Goal: Register for event/course

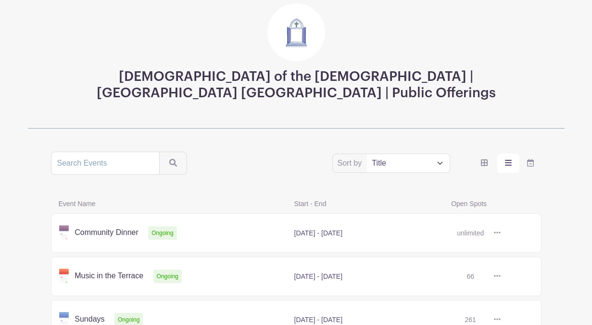
scroll to position [76, 0]
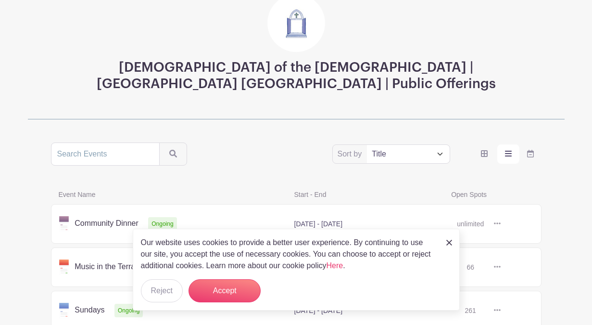
click at [501, 224] on link at bounding box center [501, 224] width 0 height 0
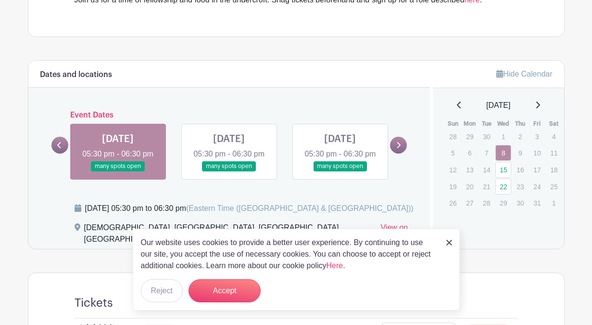
scroll to position [306, 0]
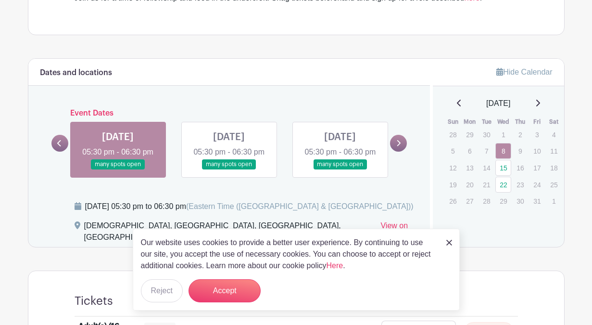
click at [118, 169] on link at bounding box center [118, 169] width 0 height 0
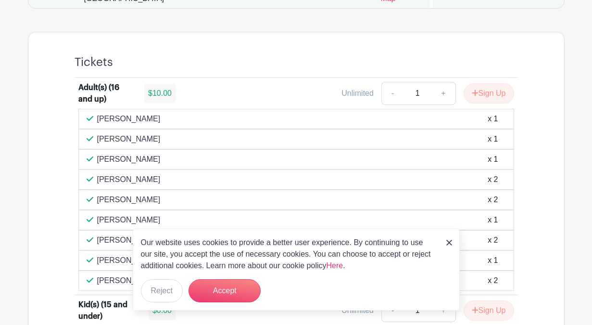
scroll to position [545, 0]
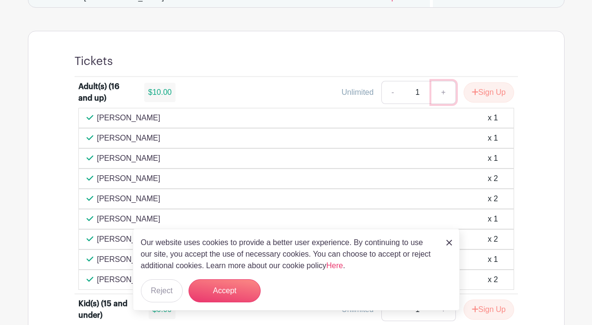
click at [442, 96] on link "+" at bounding box center [443, 92] width 24 height 23
type input "5"
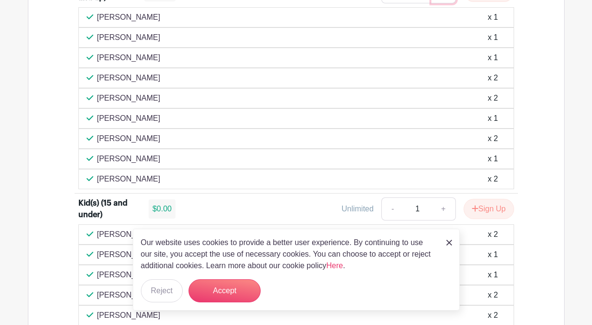
scroll to position [646, 0]
click at [446, 240] on img at bounding box center [449, 243] width 6 height 6
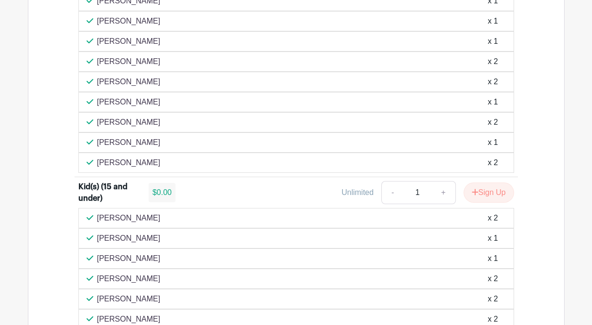
scroll to position [666, 0]
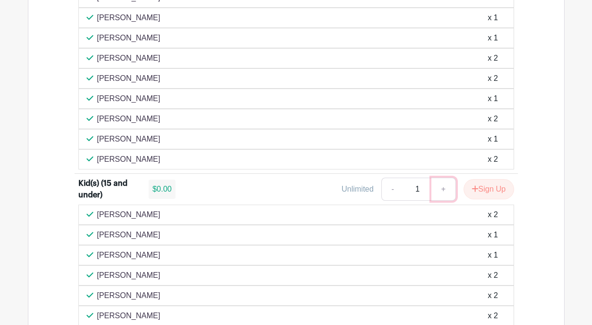
click at [443, 193] on link "+" at bounding box center [443, 188] width 24 height 23
type input "3"
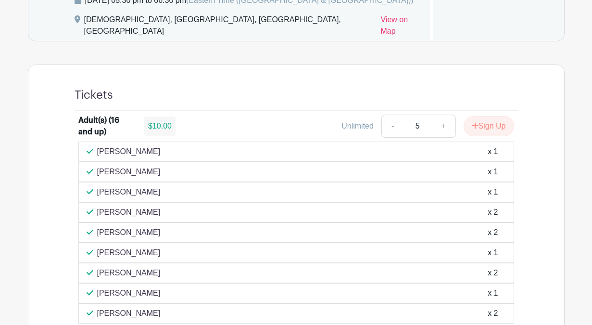
scroll to position [506, 0]
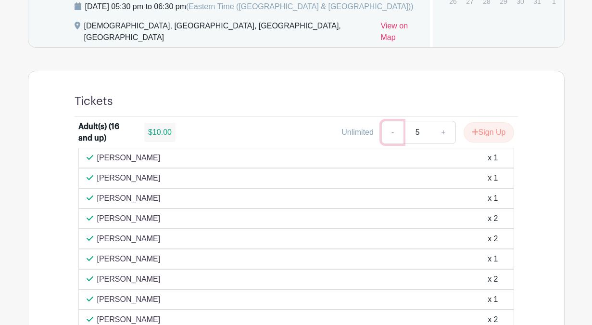
click at [391, 134] on link "-" at bounding box center [392, 132] width 22 height 23
type input "2"
click at [492, 137] on button "Sign Up" at bounding box center [489, 132] width 51 height 20
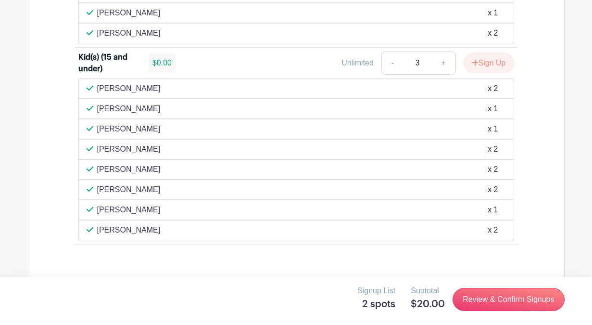
scroll to position [797, 0]
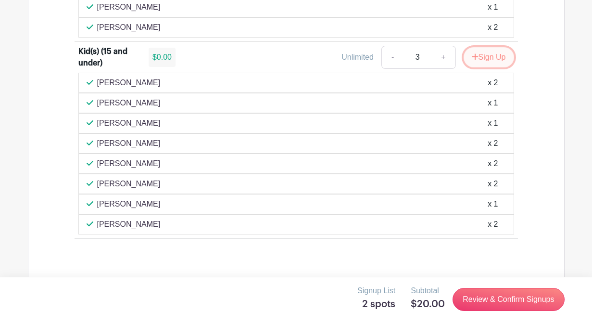
click at [481, 61] on button "Sign Up" at bounding box center [489, 57] width 51 height 20
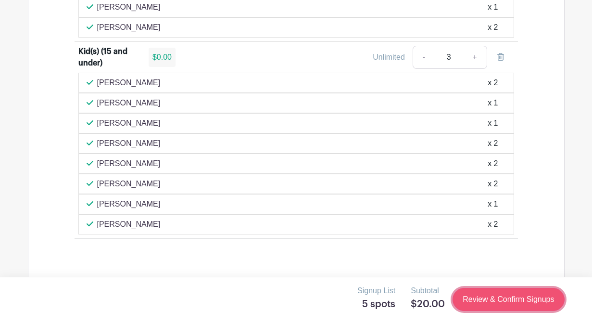
click at [502, 292] on link "Review & Confirm Signups" at bounding box center [509, 299] width 112 height 23
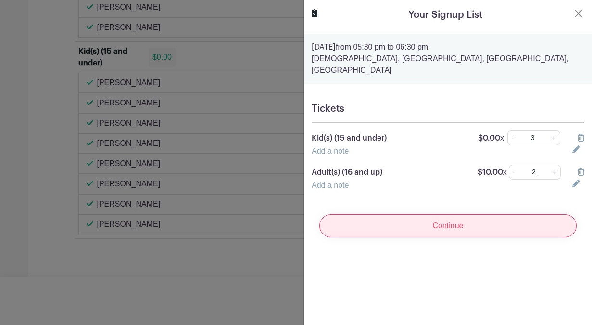
click at [494, 214] on input "Continue" at bounding box center [447, 225] width 257 height 23
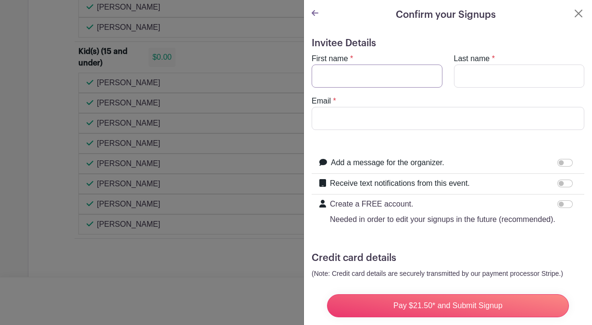
click at [349, 68] on input "First name" at bounding box center [377, 75] width 131 height 23
type input "Kaytie"
type input "[PERSON_NAME]"
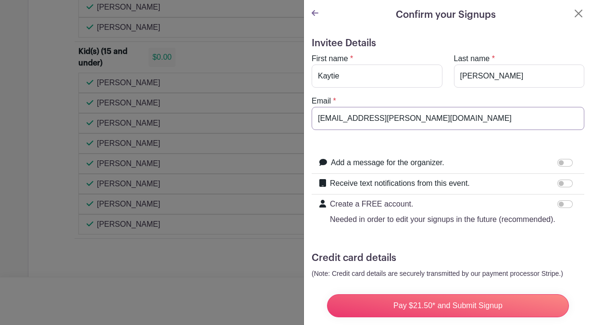
type input "[EMAIL_ADDRESS][PERSON_NAME][DOMAIN_NAME]"
click at [380, 284] on form "Invitee Details First name * [PERSON_NAME] Last name * [PERSON_NAME] Email * [E…" at bounding box center [448, 196] width 273 height 316
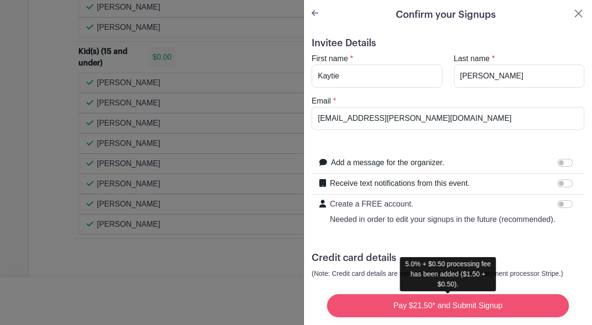
click at [385, 295] on input "Pay $21.50* and Submit Signup" at bounding box center [448, 305] width 242 height 23
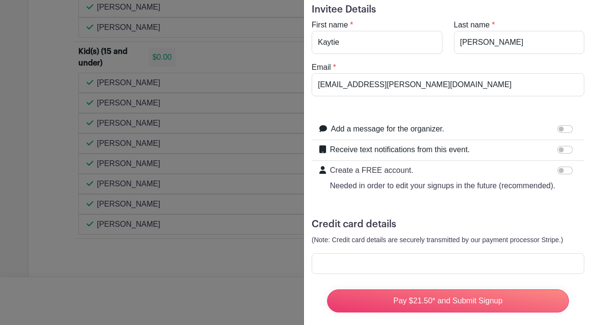
scroll to position [44, 0]
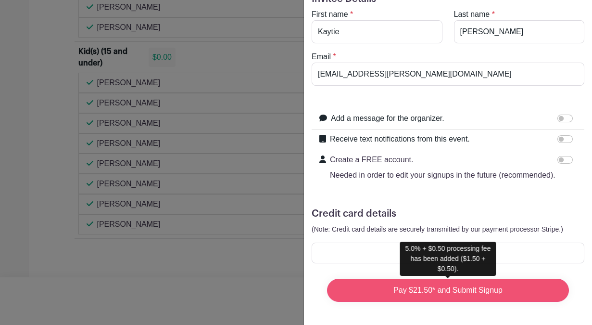
click at [469, 296] on input "Pay $21.50* and Submit Signup" at bounding box center [448, 289] width 242 height 23
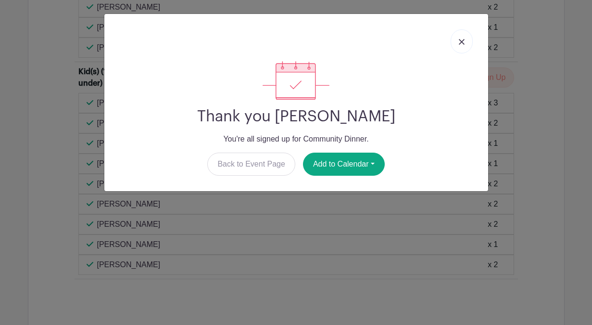
scroll to position [818, 0]
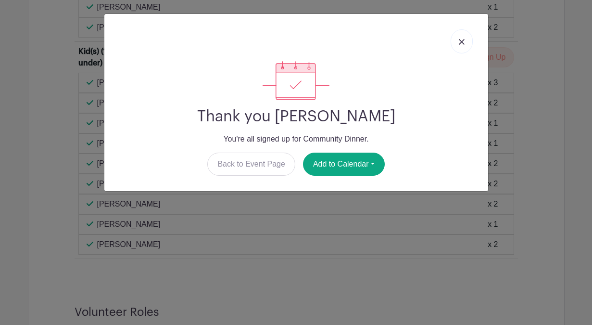
click at [461, 43] on img at bounding box center [462, 42] width 6 height 6
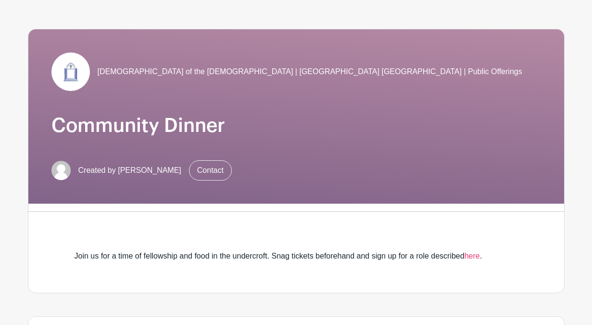
scroll to position [0, 0]
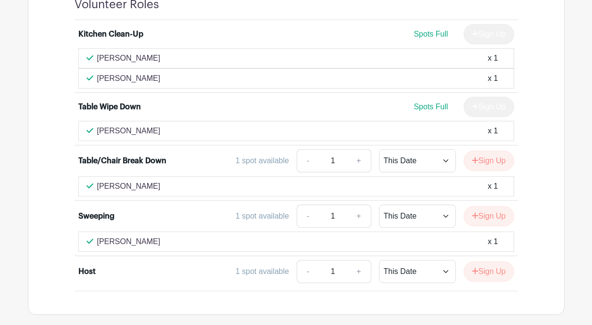
scroll to position [1124, 0]
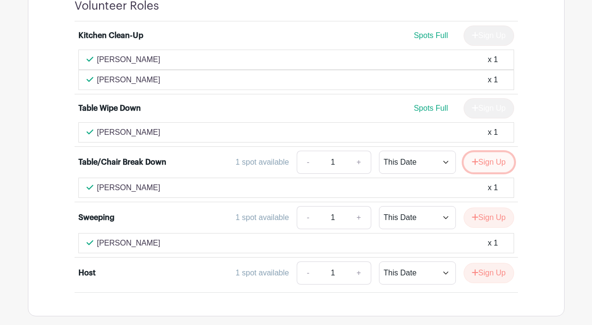
click at [478, 165] on button "Sign Up" at bounding box center [489, 162] width 51 height 20
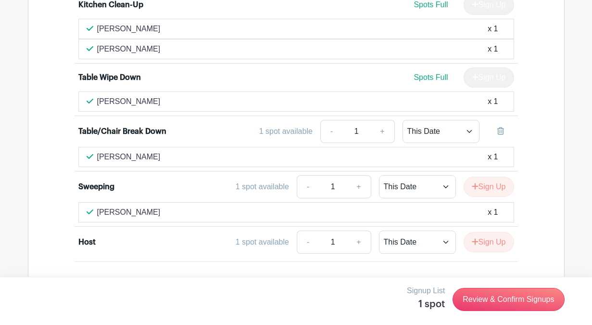
scroll to position [1155, 0]
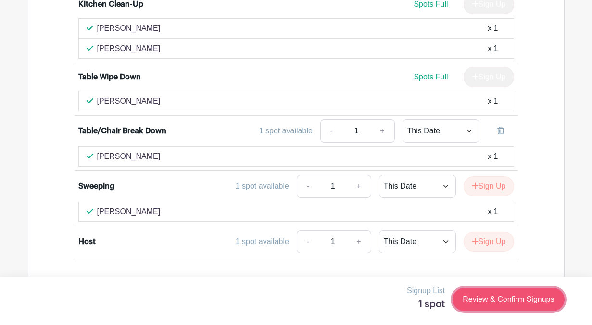
click at [471, 292] on link "Review & Confirm Signups" at bounding box center [509, 299] width 112 height 23
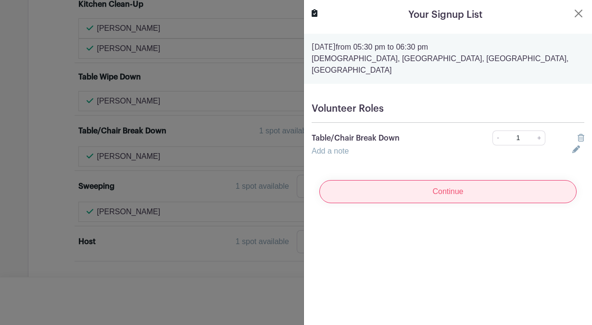
click at [433, 180] on input "Continue" at bounding box center [447, 191] width 257 height 23
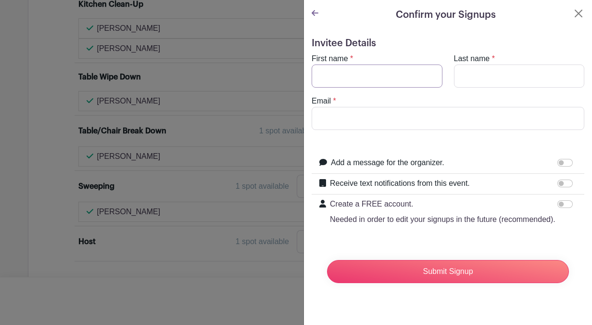
click at [369, 76] on input "First name" at bounding box center [377, 75] width 131 height 23
type input "[PERSON_NAME] and [PERSON_NAME]"
type input "[PERSON_NAME]"
click at [334, 119] on input "Email" at bounding box center [448, 118] width 273 height 23
type input "[EMAIL_ADDRESS][PERSON_NAME][DOMAIN_NAME]"
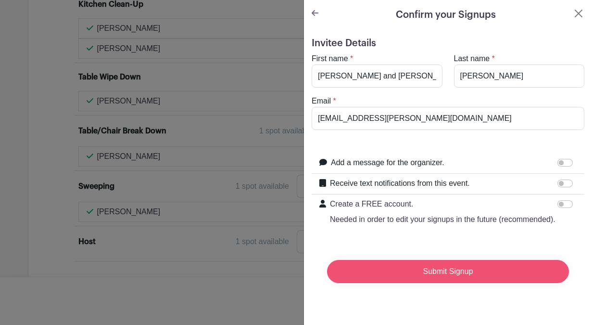
click at [404, 271] on input "Submit Signup" at bounding box center [448, 271] width 242 height 23
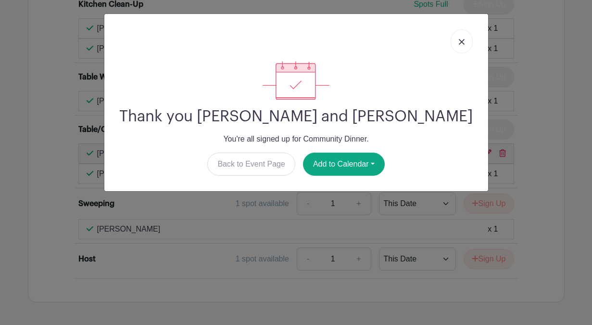
click at [458, 41] on link at bounding box center [462, 41] width 22 height 24
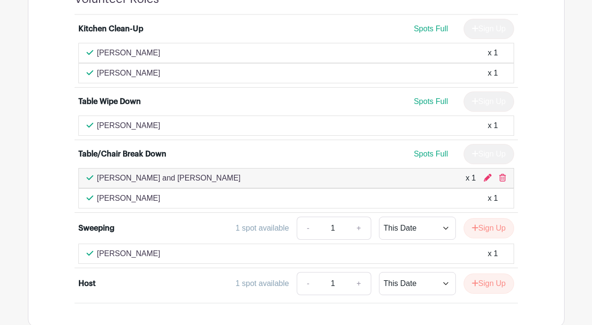
scroll to position [1136, 0]
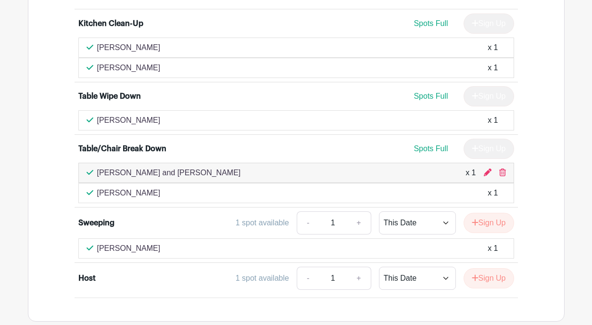
click at [240, 280] on div "1 spot available" at bounding box center [262, 278] width 53 height 12
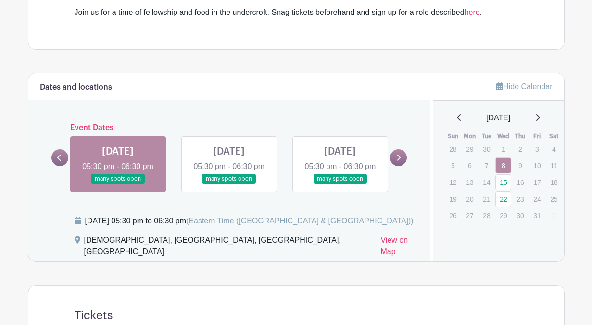
scroll to position [289, 0]
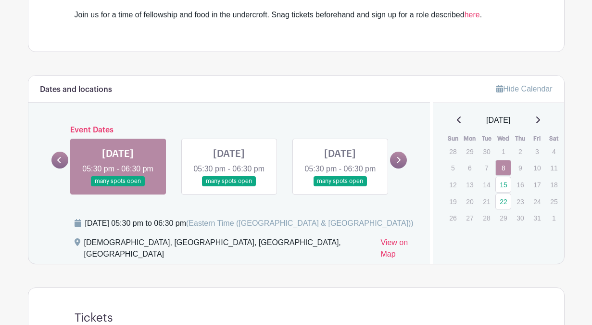
click at [229, 186] on link at bounding box center [229, 186] width 0 height 0
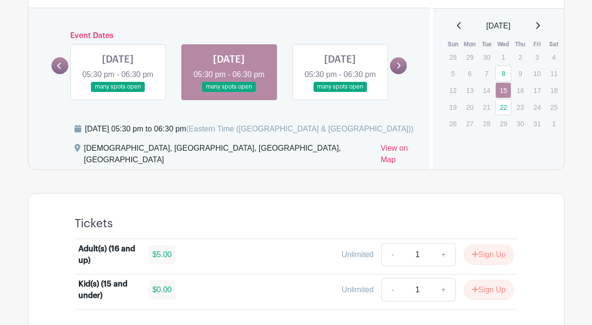
scroll to position [380, 0]
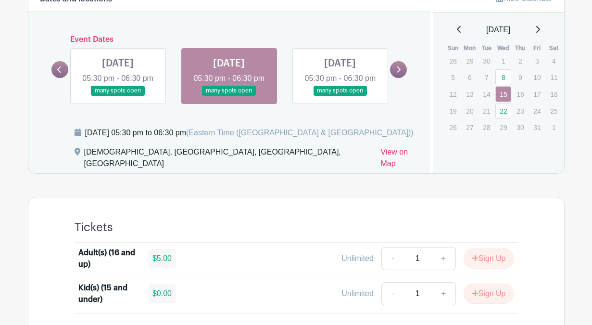
click at [118, 96] on link at bounding box center [118, 96] width 0 height 0
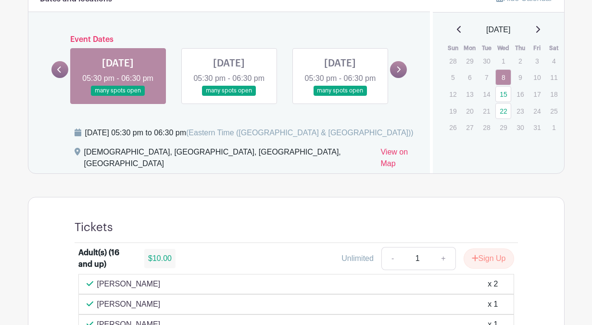
click at [229, 96] on link at bounding box center [229, 96] width 0 height 0
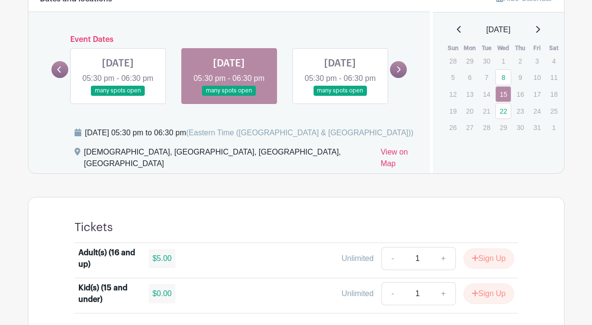
click at [340, 96] on link at bounding box center [340, 96] width 0 height 0
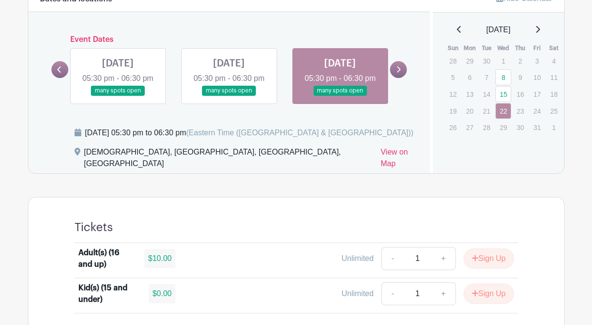
click at [229, 96] on link at bounding box center [229, 96] width 0 height 0
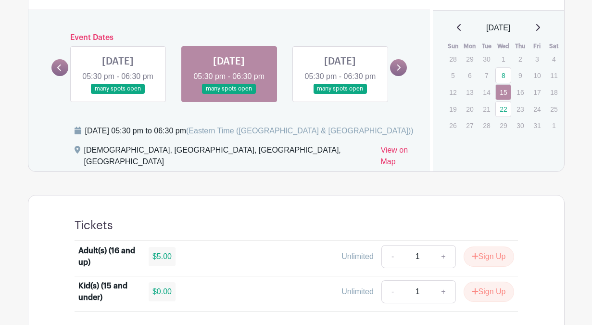
scroll to position [368, 0]
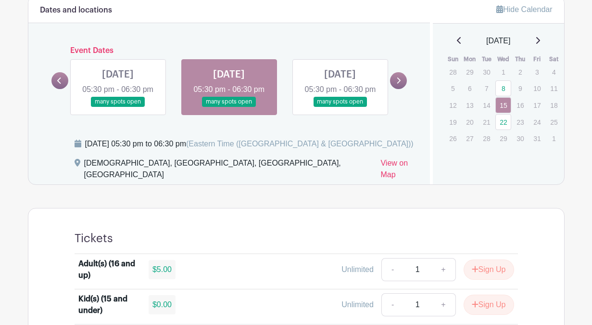
click at [118, 107] on link at bounding box center [118, 107] width 0 height 0
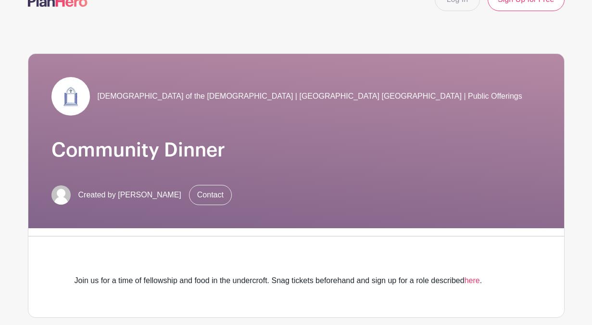
scroll to position [22, 0]
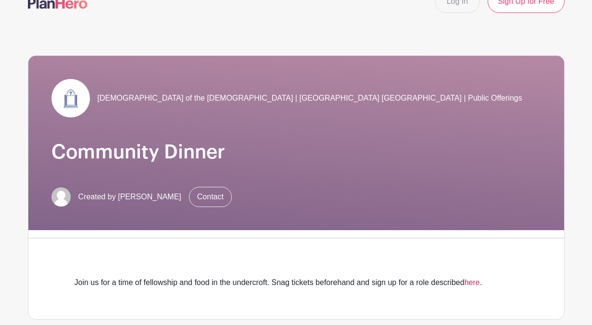
click at [475, 280] on link "here" at bounding box center [472, 282] width 15 height 8
